Goal: Find contact information: Obtain details needed to contact an individual or organization

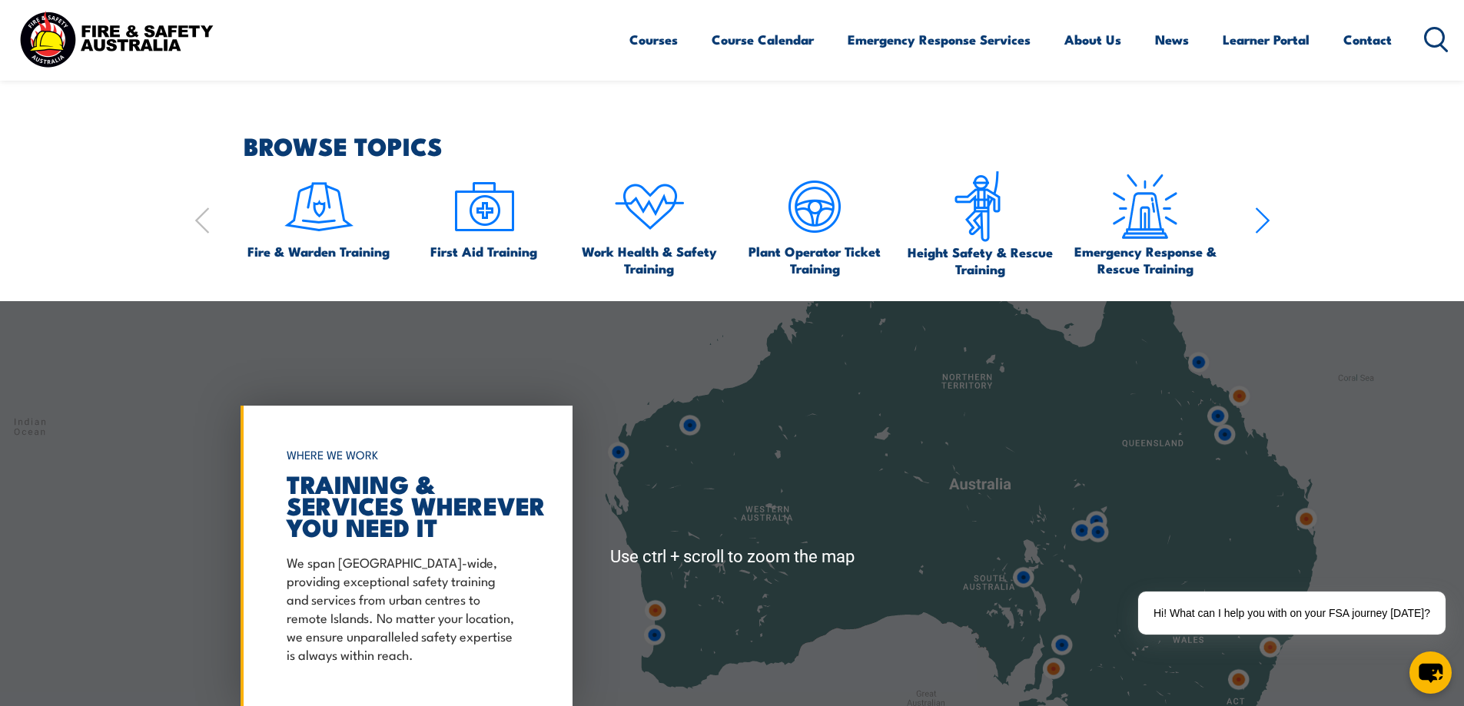
scroll to position [1614, 0]
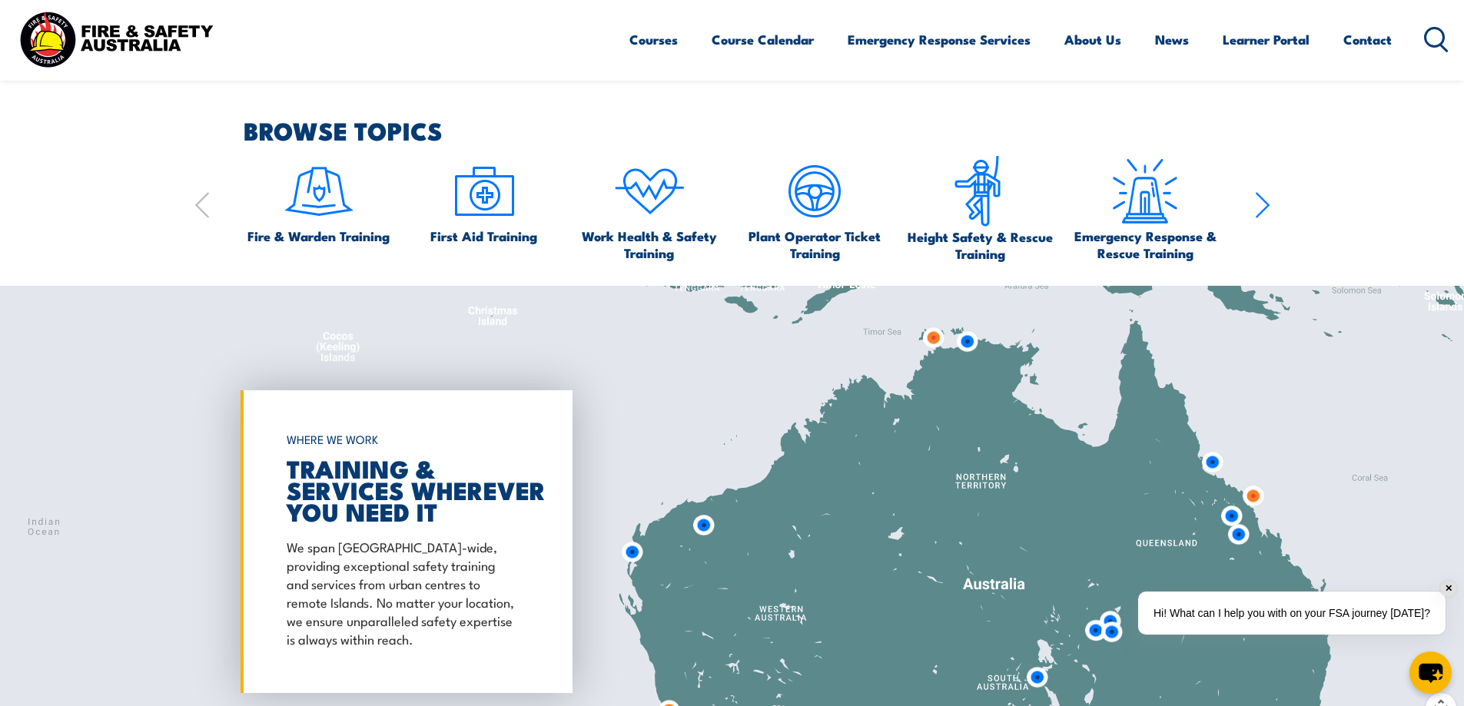
drag, startPoint x: 1161, startPoint y: 517, endPoint x: 1174, endPoint y: 634, distance: 117.6
click at [934, 338] on img at bounding box center [933, 338] width 28 height 28
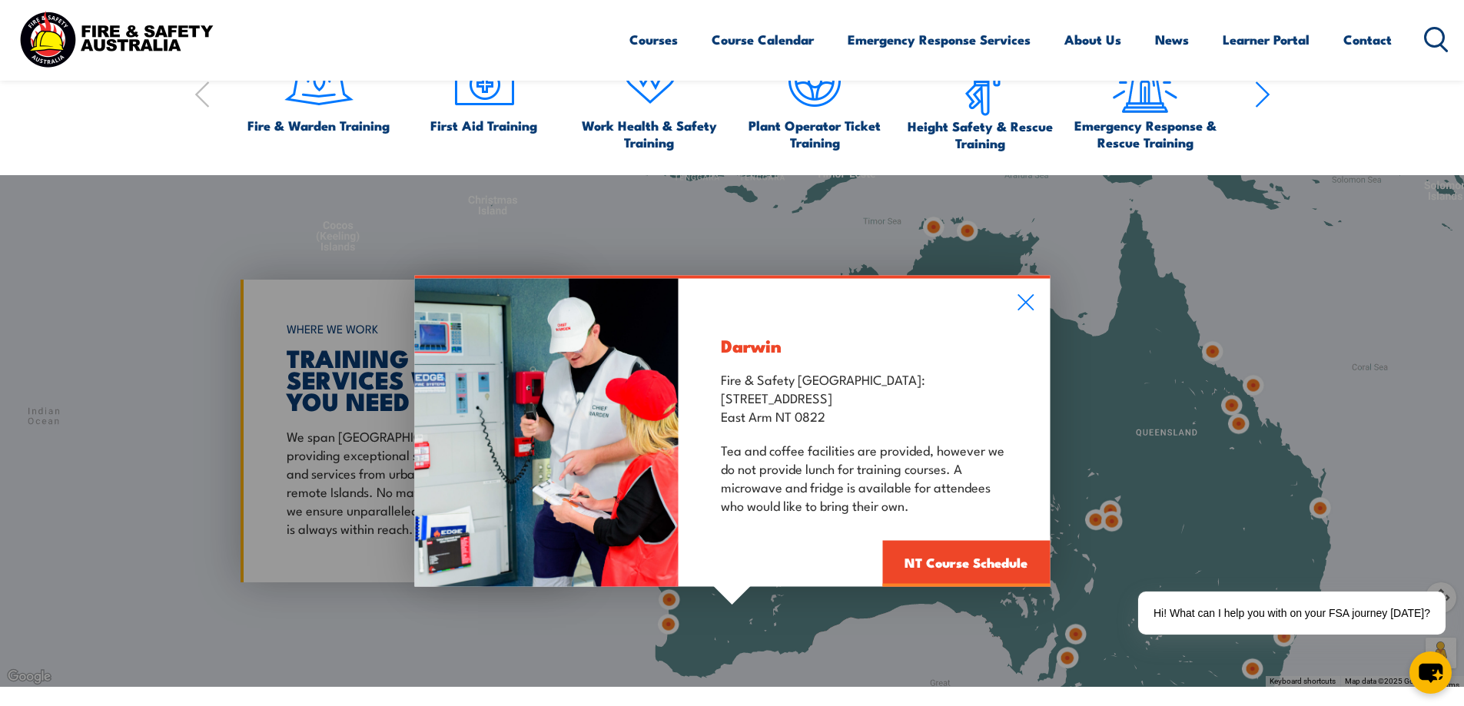
scroll to position [1691, 0]
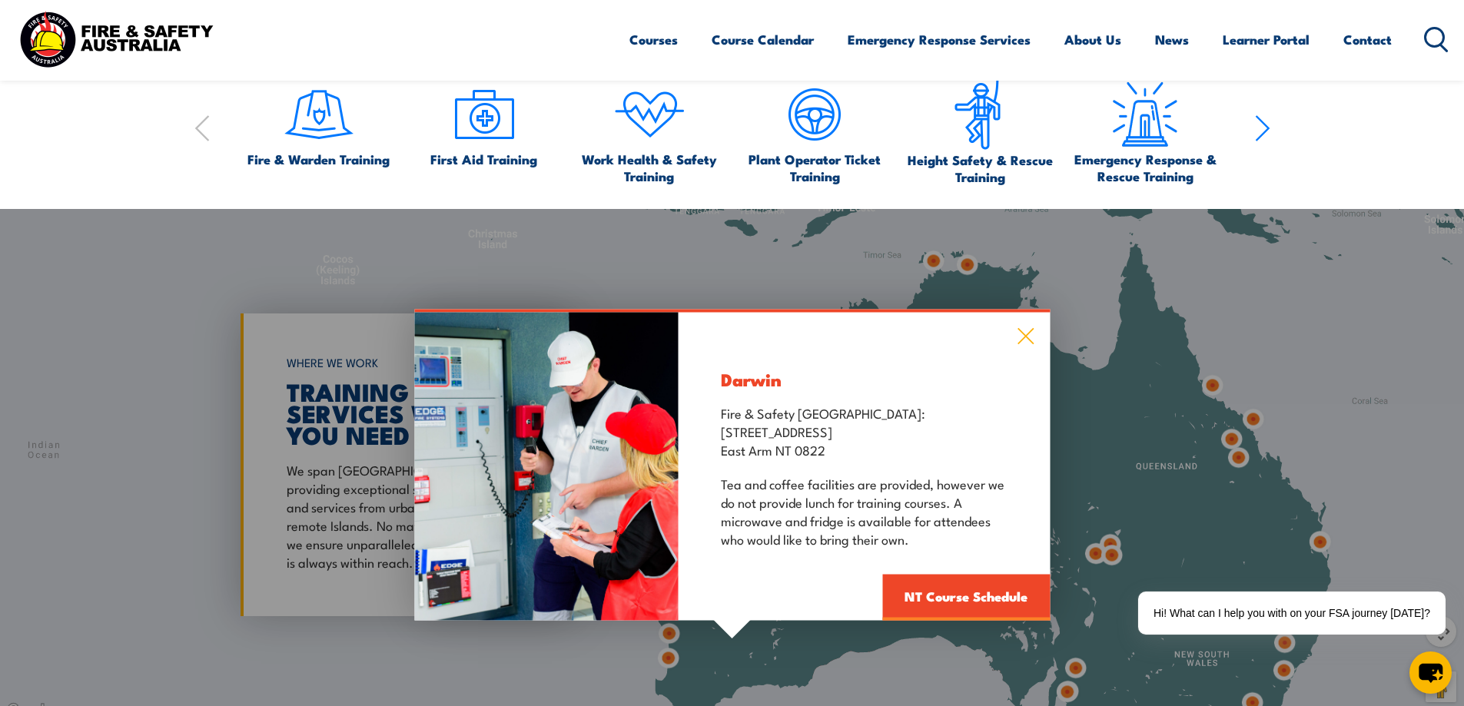
click at [1027, 331] on icon at bounding box center [1026, 335] width 18 height 17
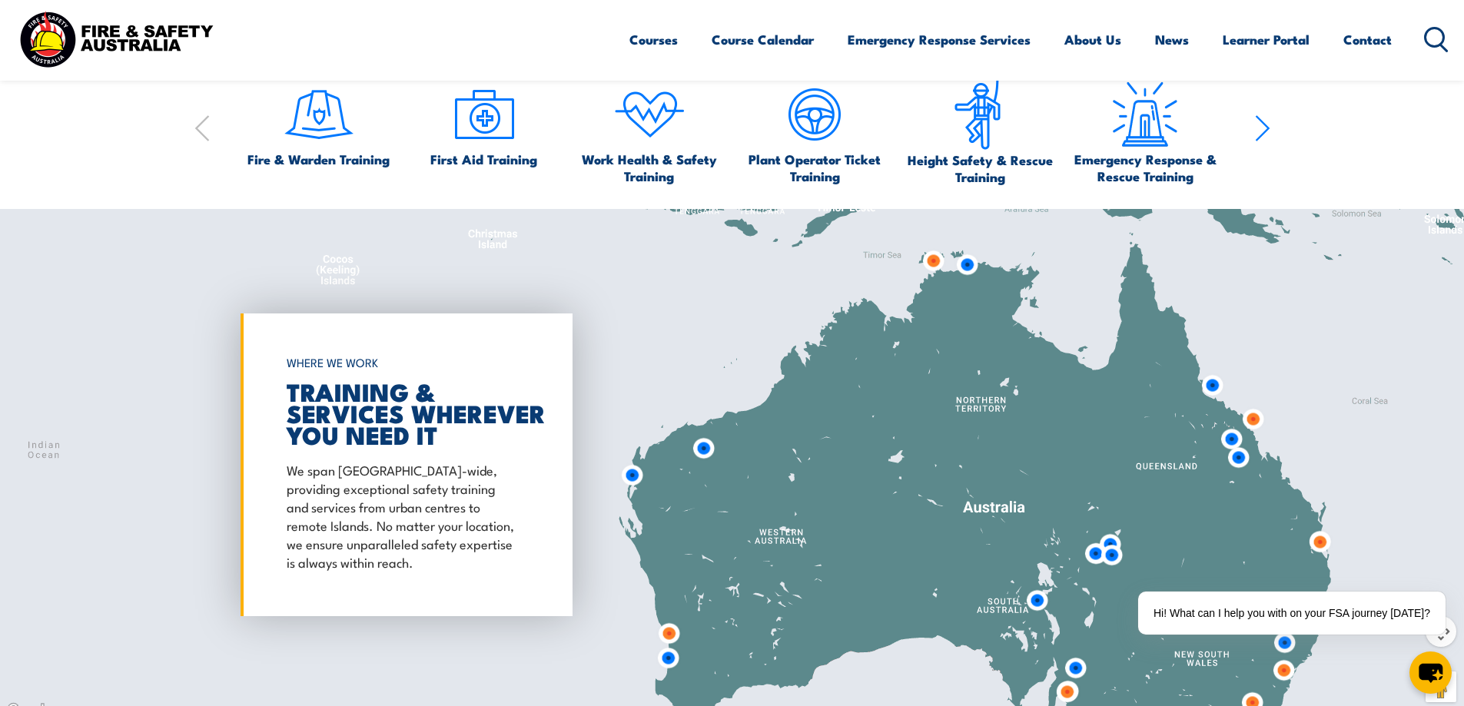
click at [969, 267] on img at bounding box center [967, 265] width 28 height 28
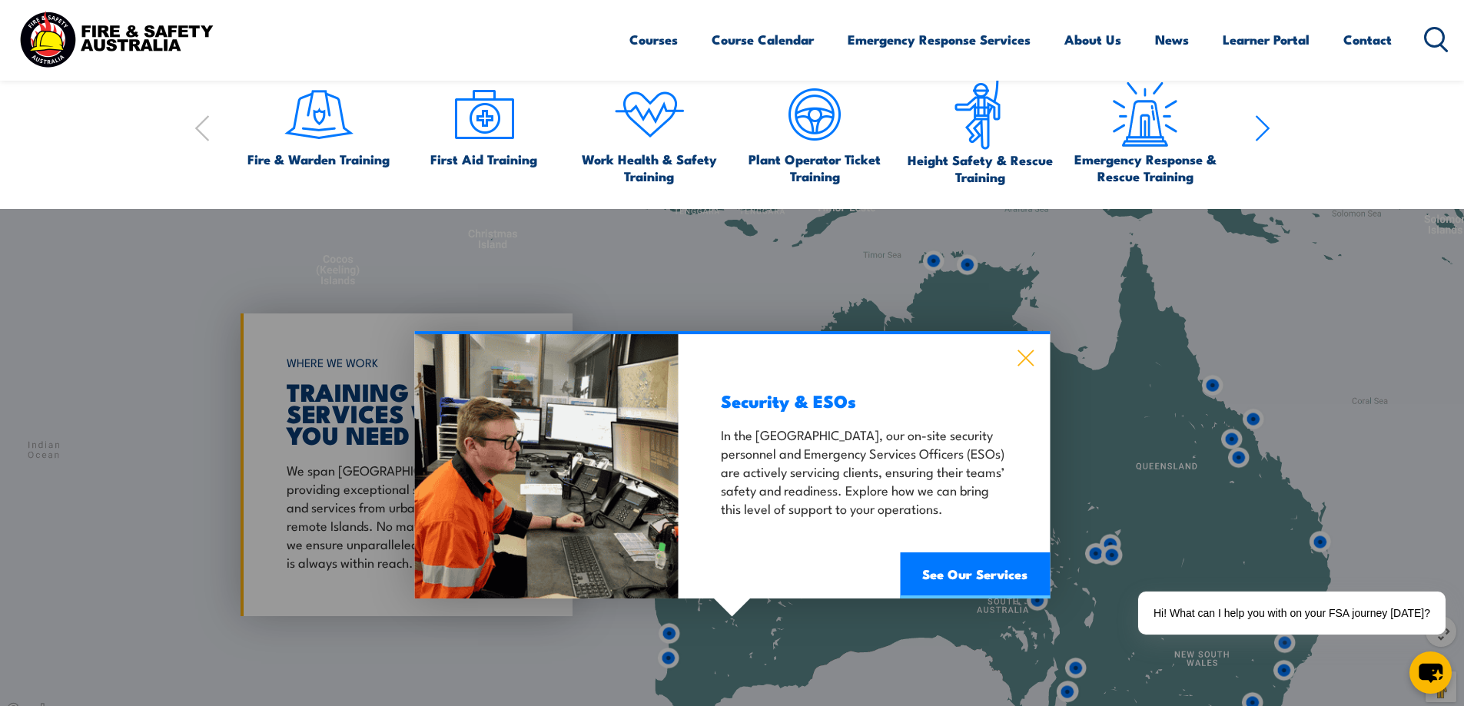
click at [1028, 360] on icon at bounding box center [1026, 358] width 16 height 16
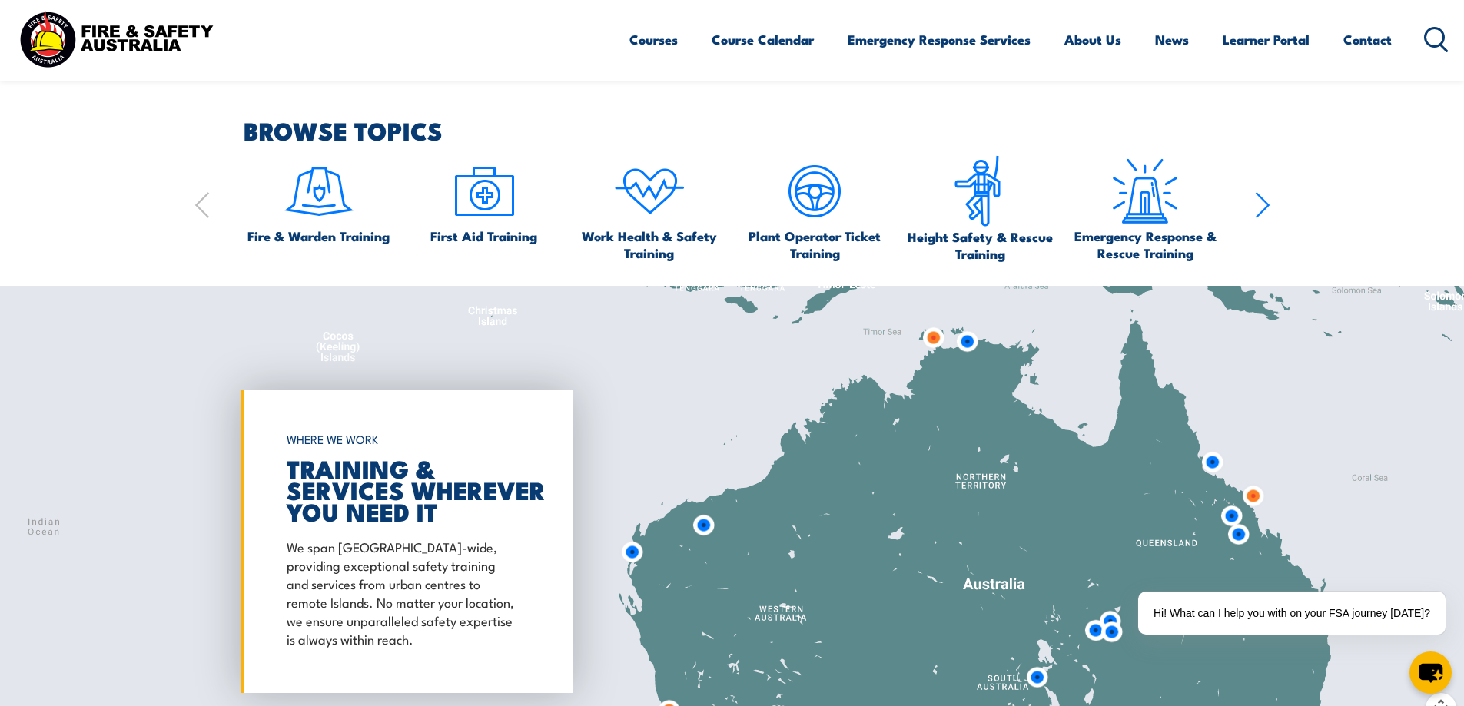
scroll to position [1537, 0]
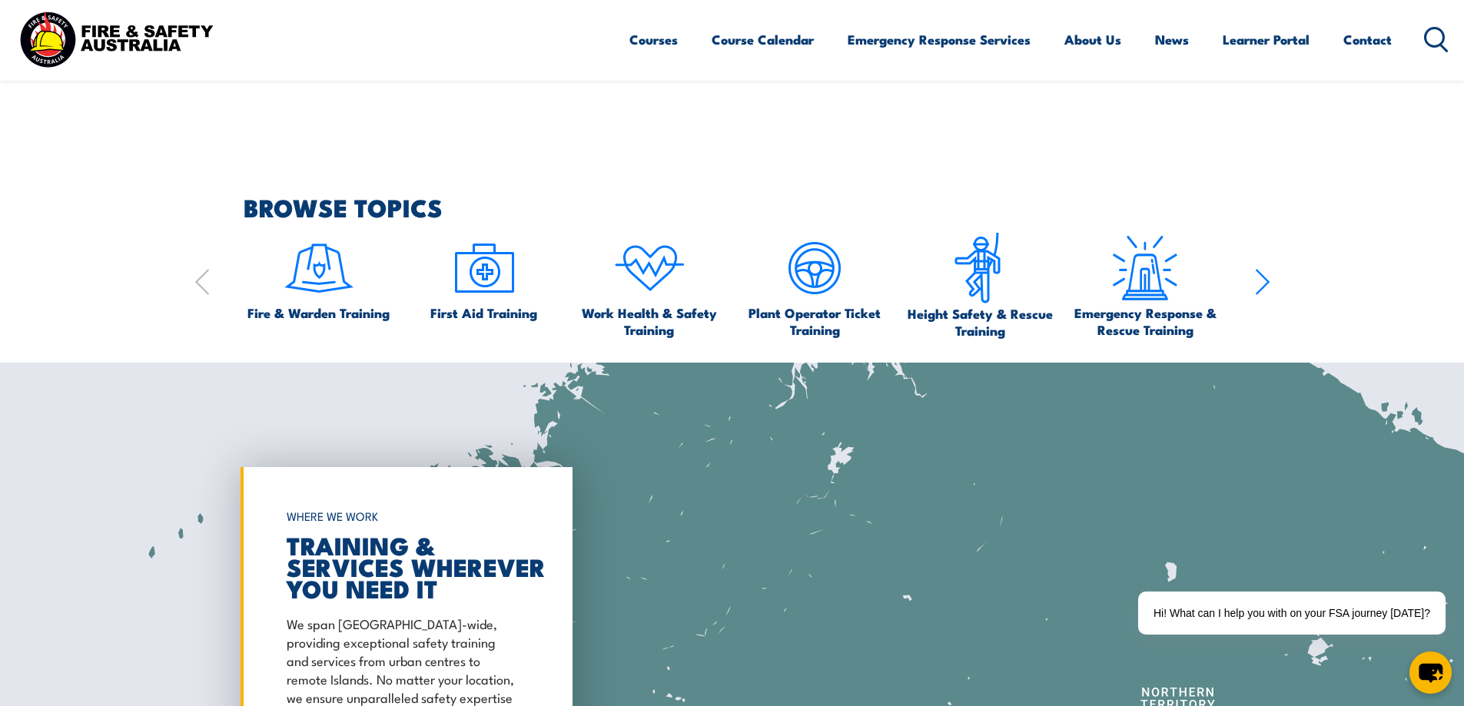
drag, startPoint x: 935, startPoint y: 528, endPoint x: 968, endPoint y: 736, distance: 211.0
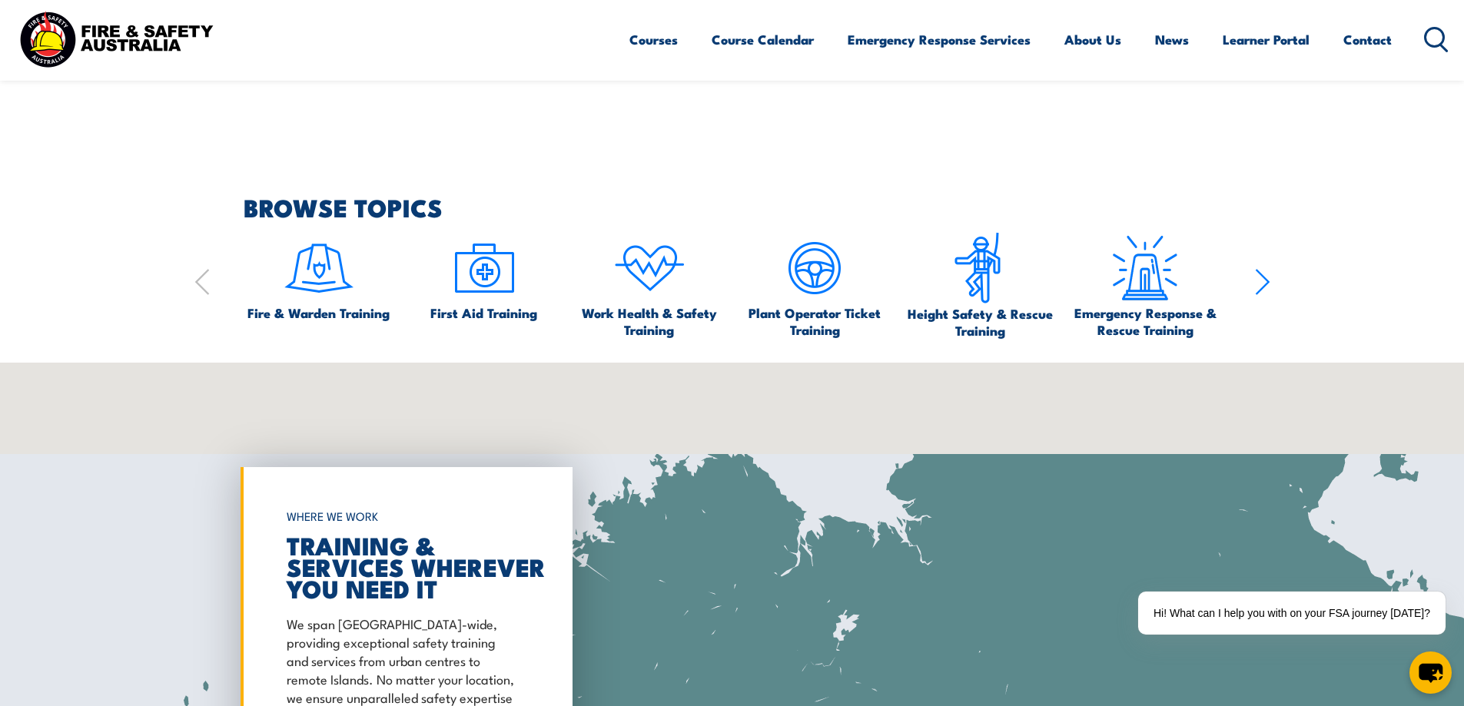
drag, startPoint x: 899, startPoint y: 411, endPoint x: 911, endPoint y: 658, distance: 247.0
click at [911, 658] on div at bounding box center [732, 619] width 1464 height 512
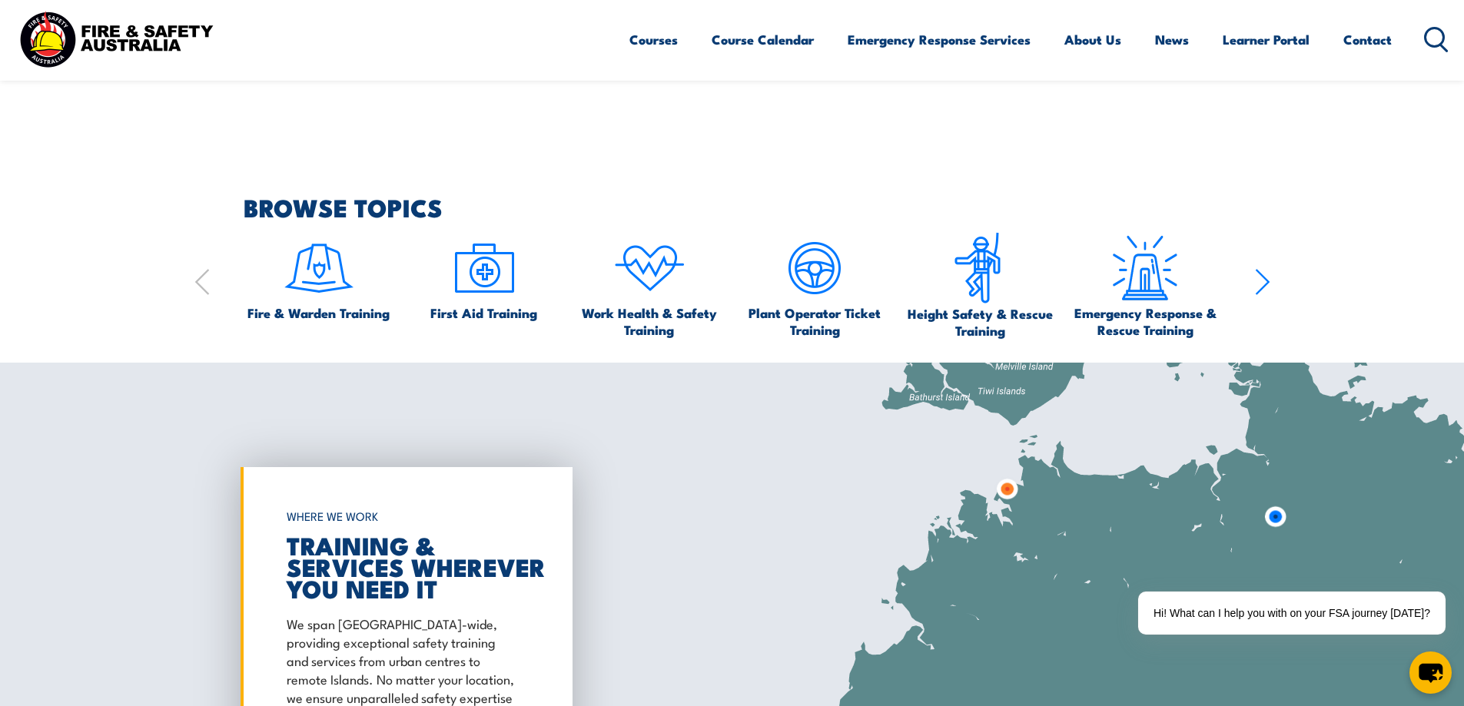
drag, startPoint x: 1084, startPoint y: 470, endPoint x: 1080, endPoint y: 580, distance: 109.2
click at [1080, 580] on div at bounding box center [732, 619] width 1464 height 512
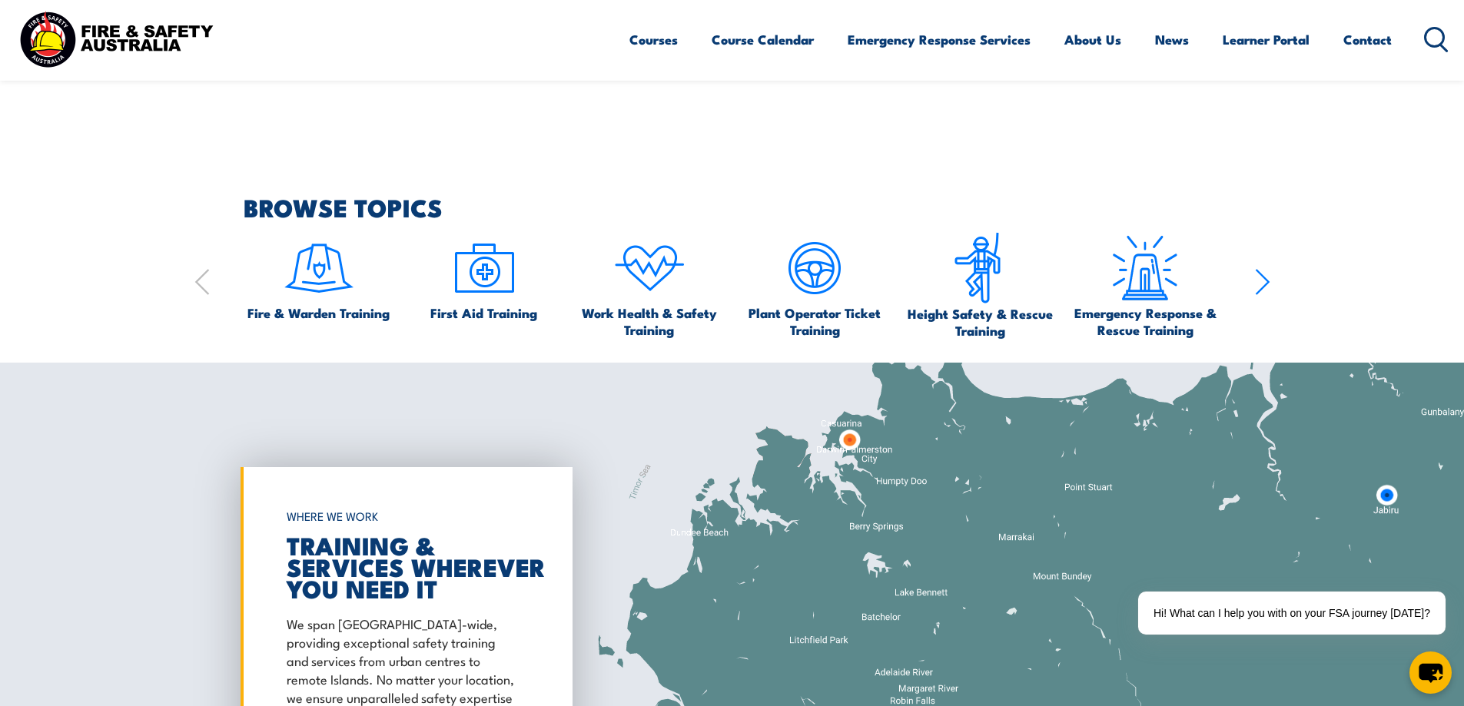
drag, startPoint x: 1064, startPoint y: 562, endPoint x: 982, endPoint y: 582, distance: 83.9
click at [982, 582] on div at bounding box center [732, 619] width 1464 height 512
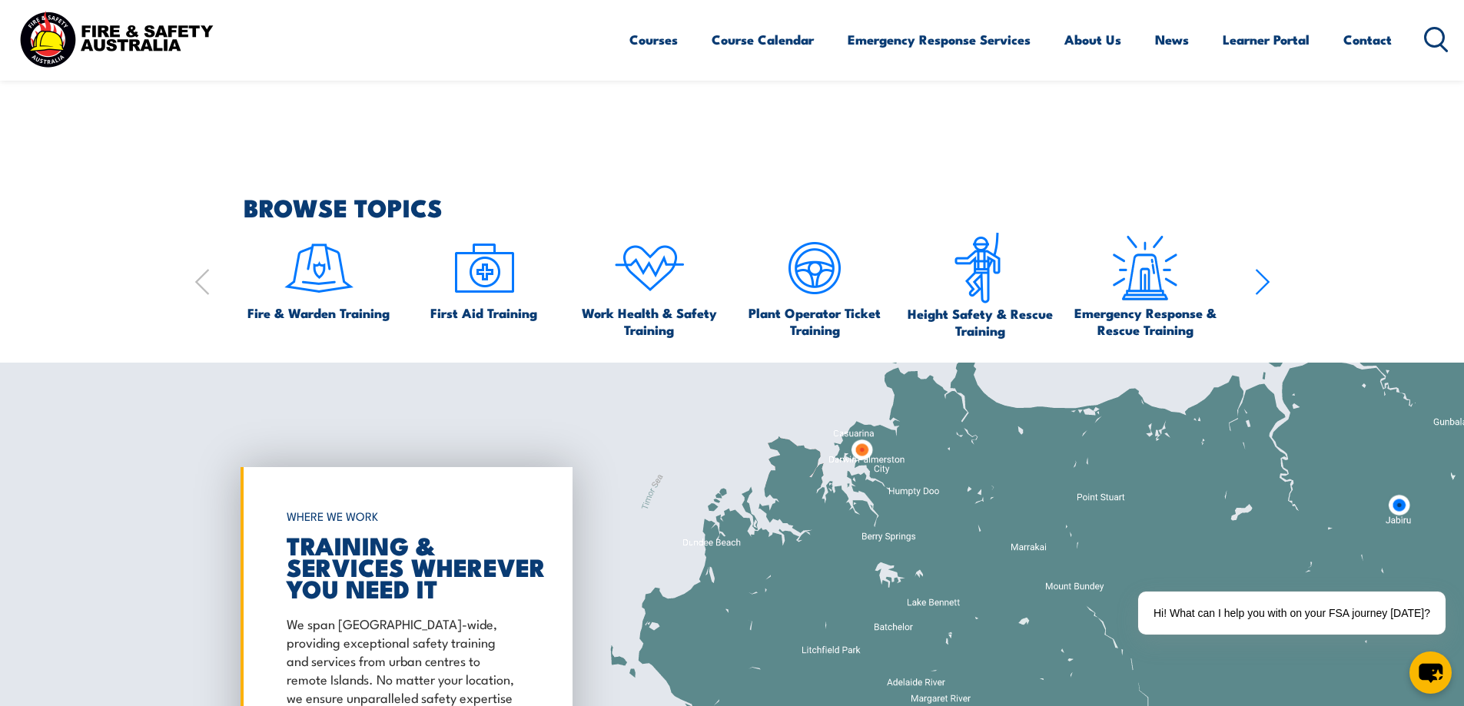
click at [863, 450] on img at bounding box center [862, 450] width 28 height 28
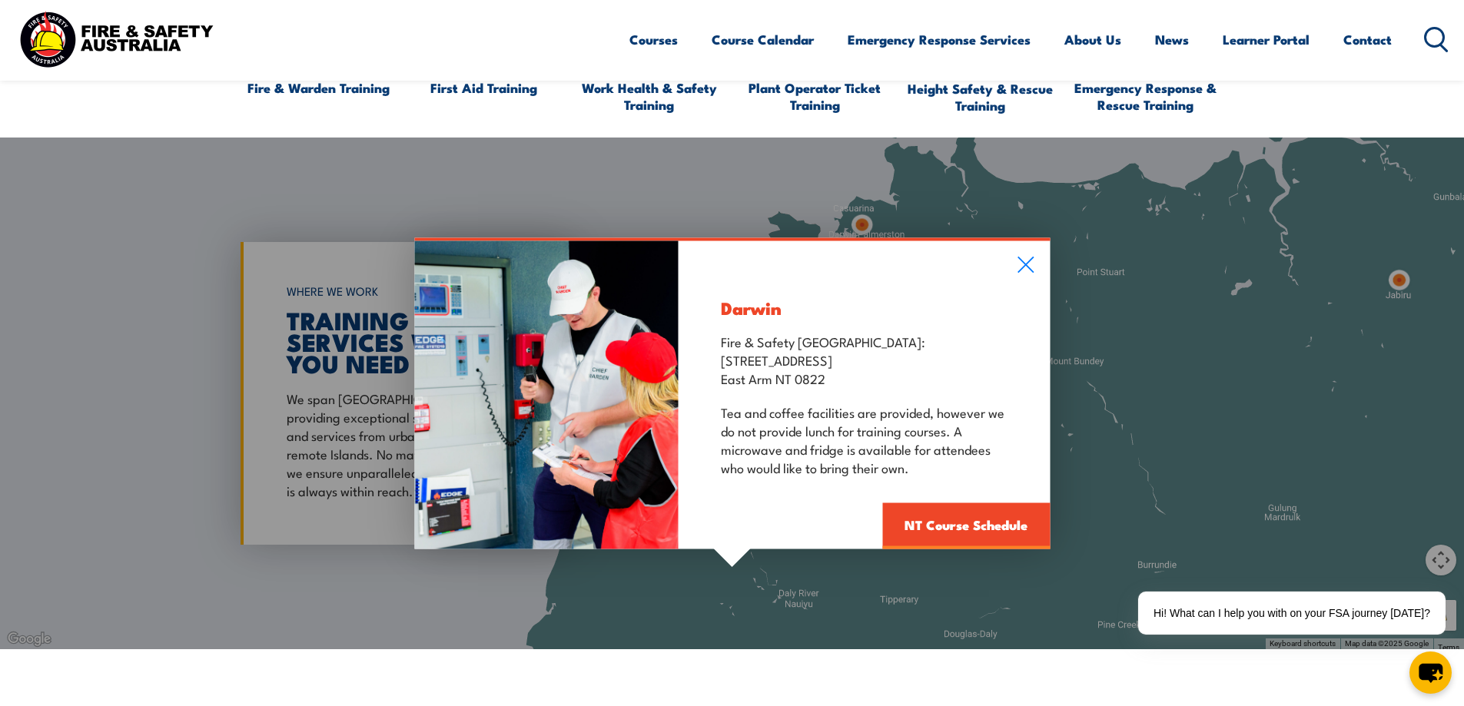
scroll to position [1768, 0]
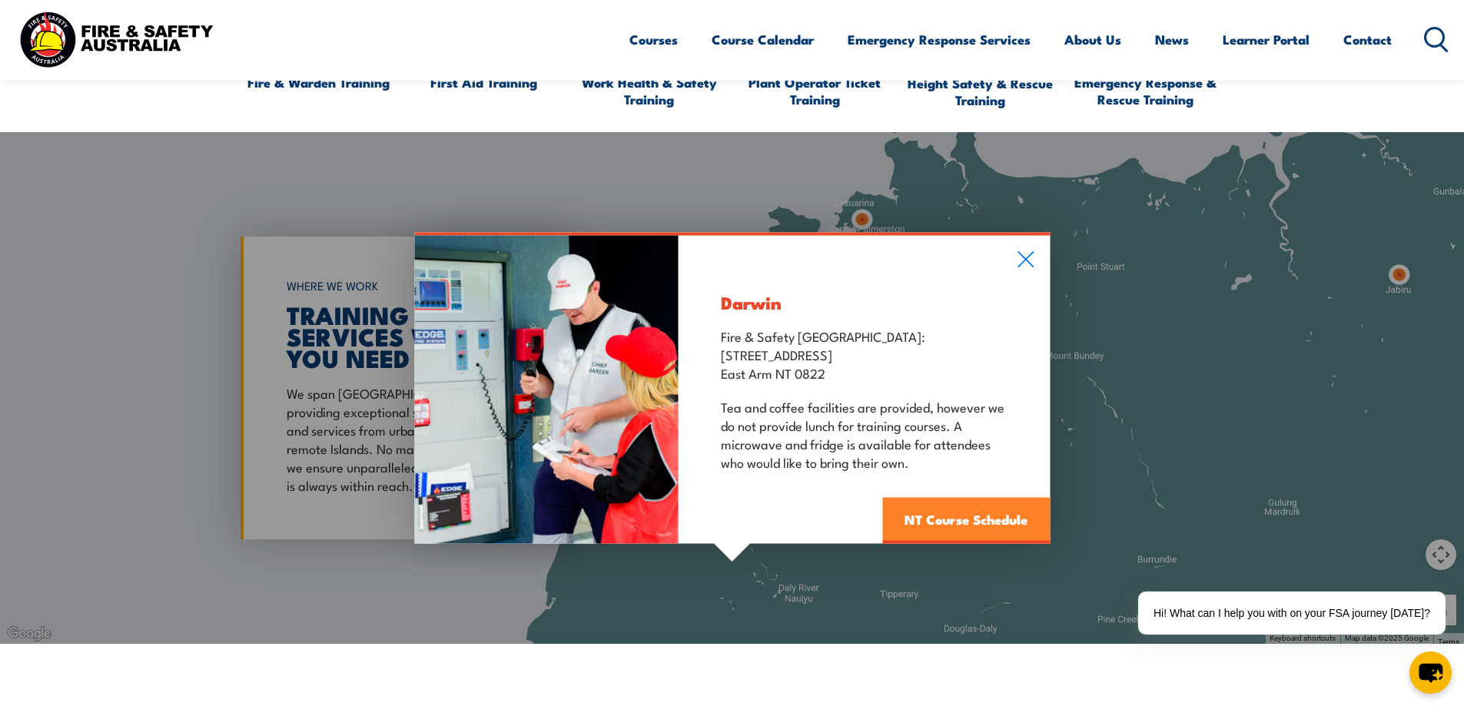
click at [950, 516] on link "NT Course Schedule" at bounding box center [966, 520] width 168 height 46
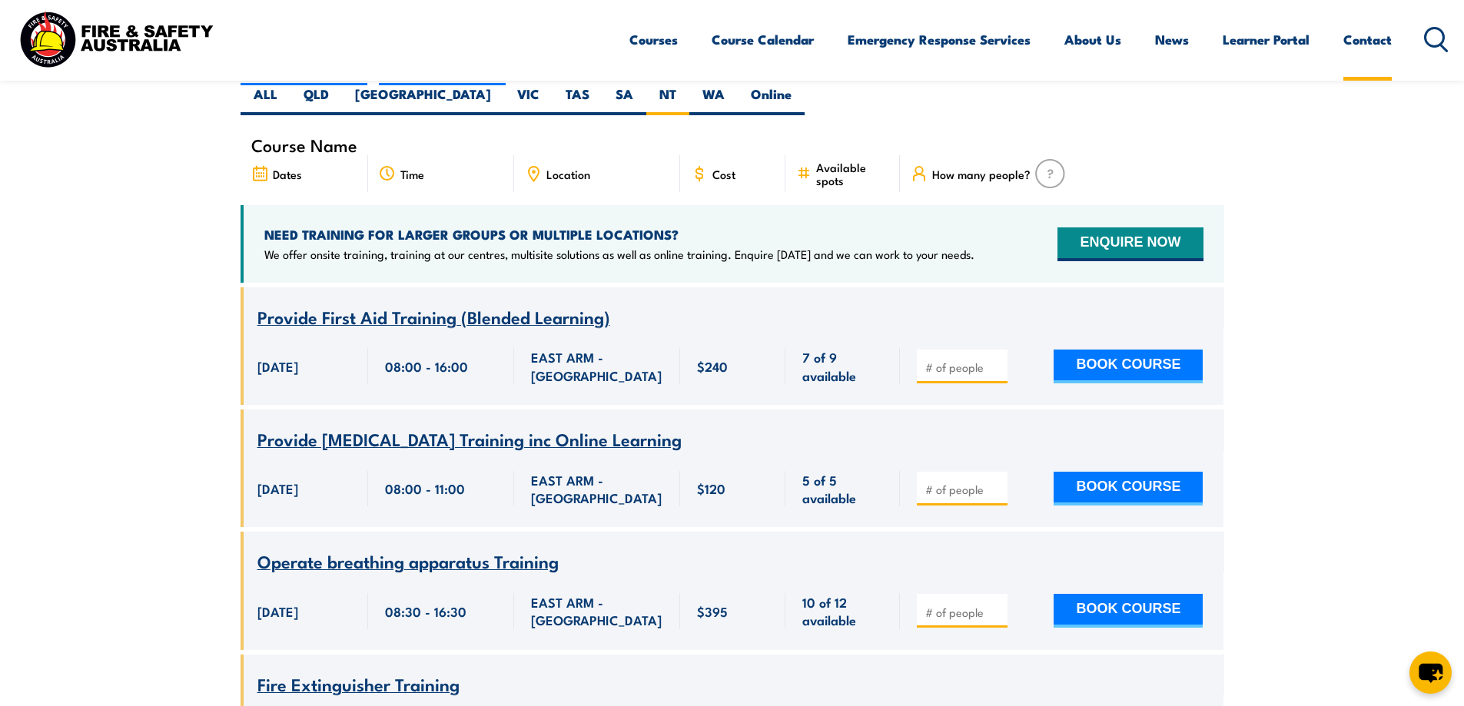
click at [1376, 35] on link "Contact" at bounding box center [1367, 39] width 48 height 41
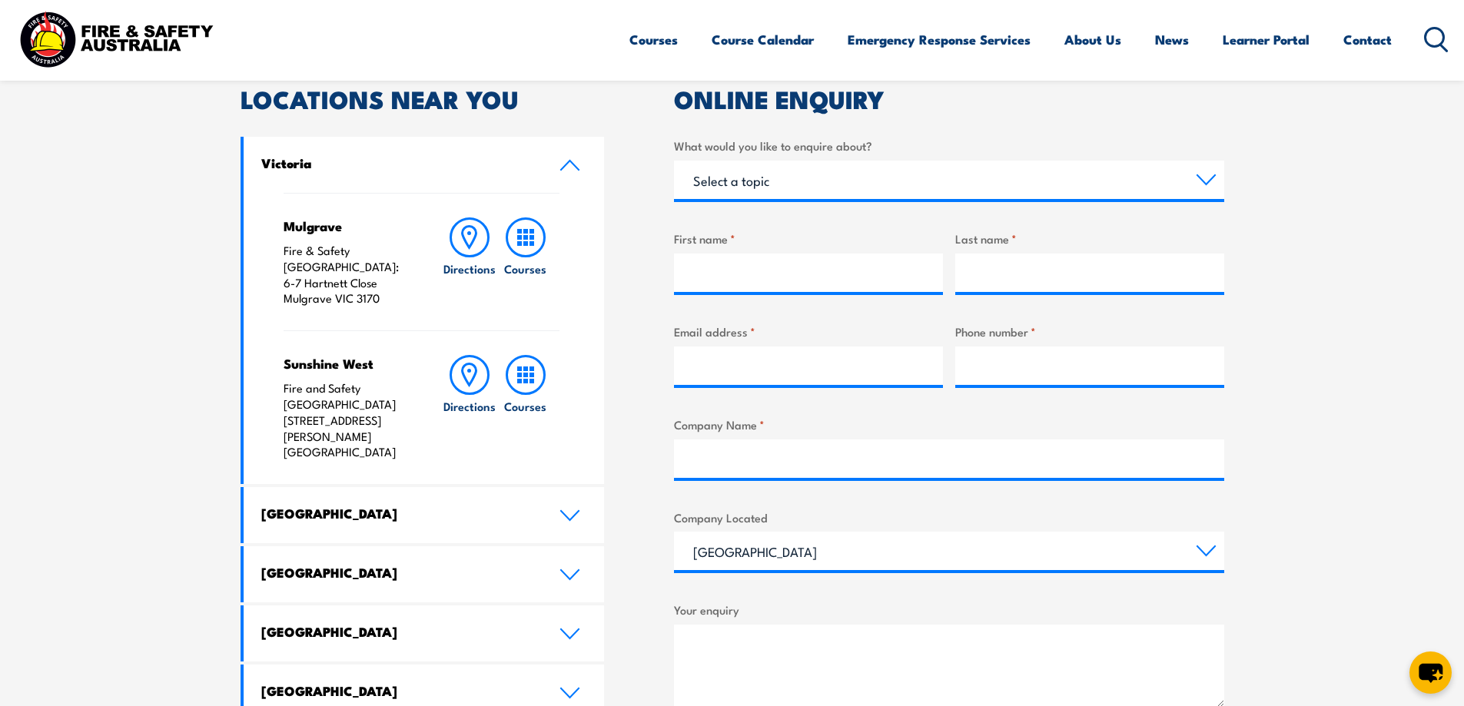
scroll to position [615, 0]
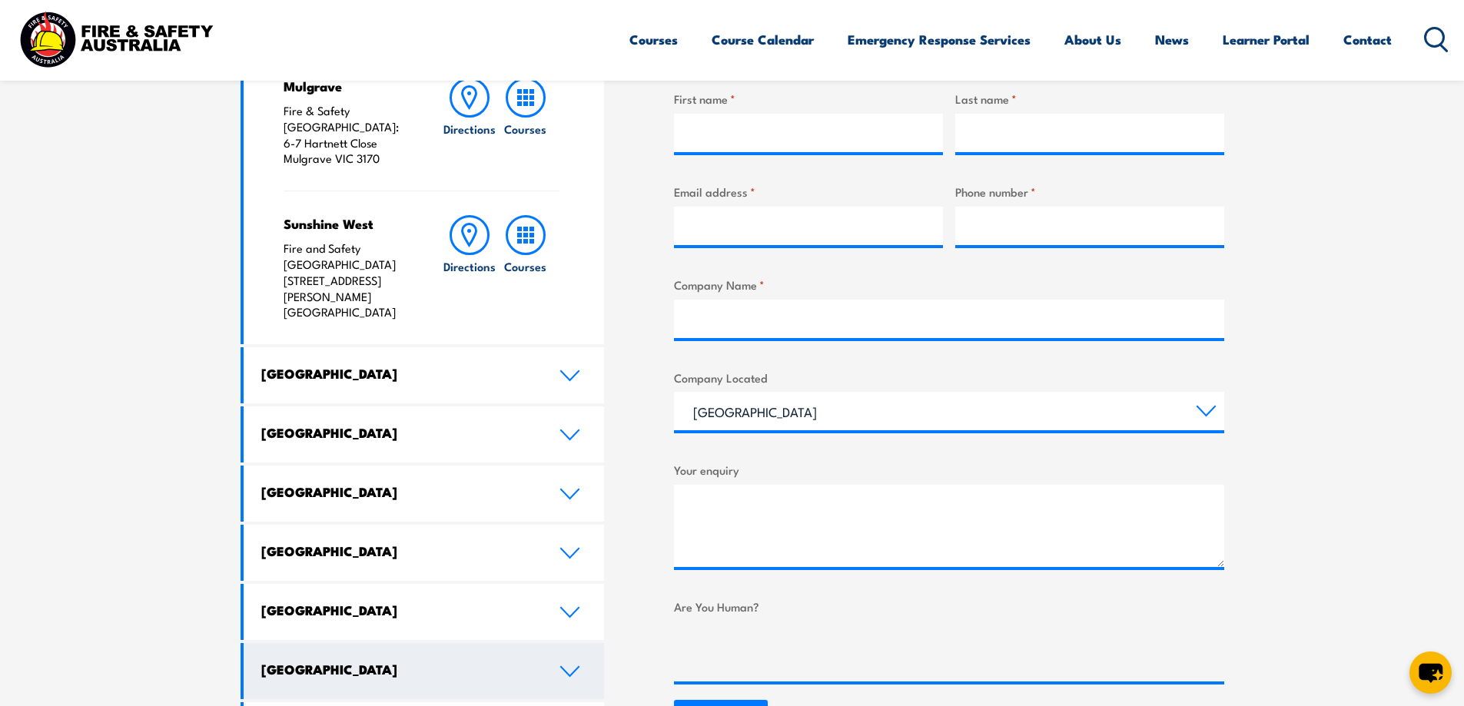
click at [461, 661] on h4 "Northern Territory" at bounding box center [398, 669] width 275 height 17
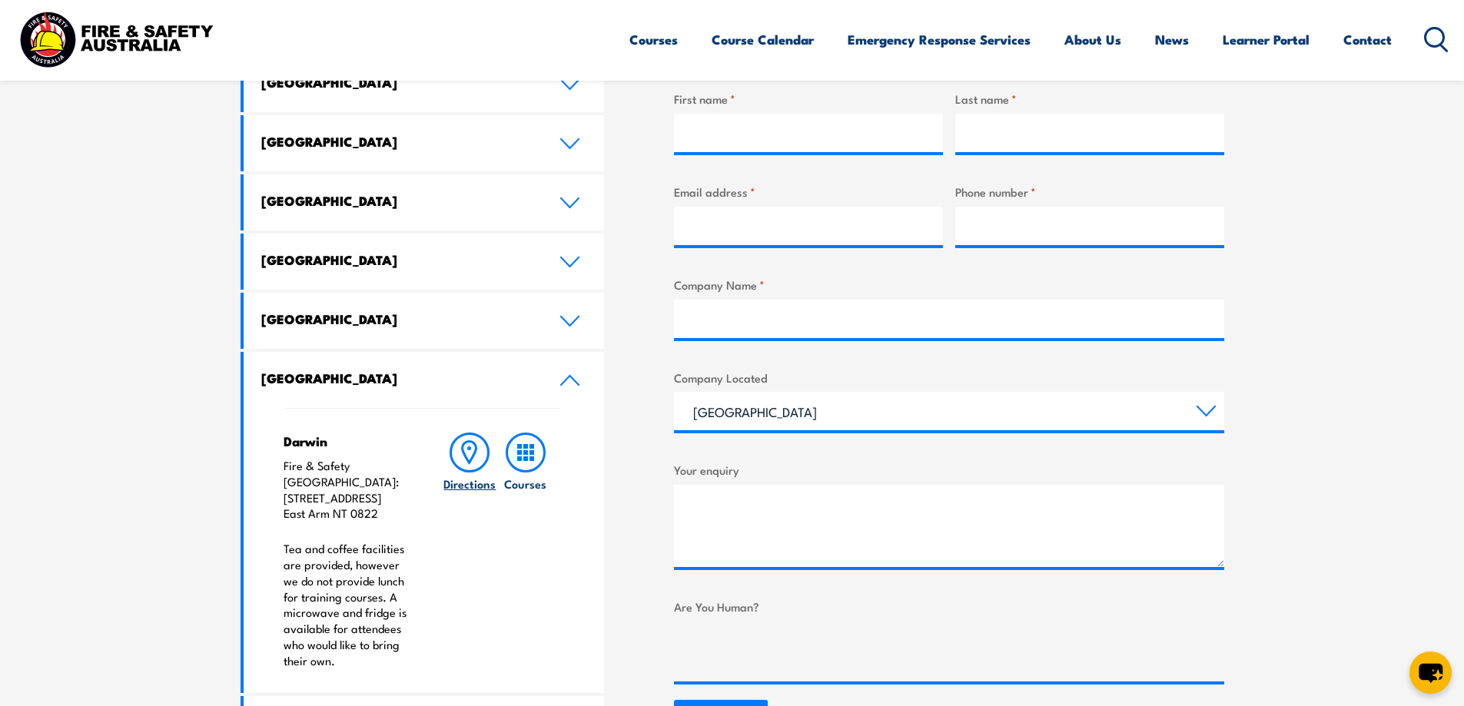
scroll to position [692, 0]
